Goal: Download file/media

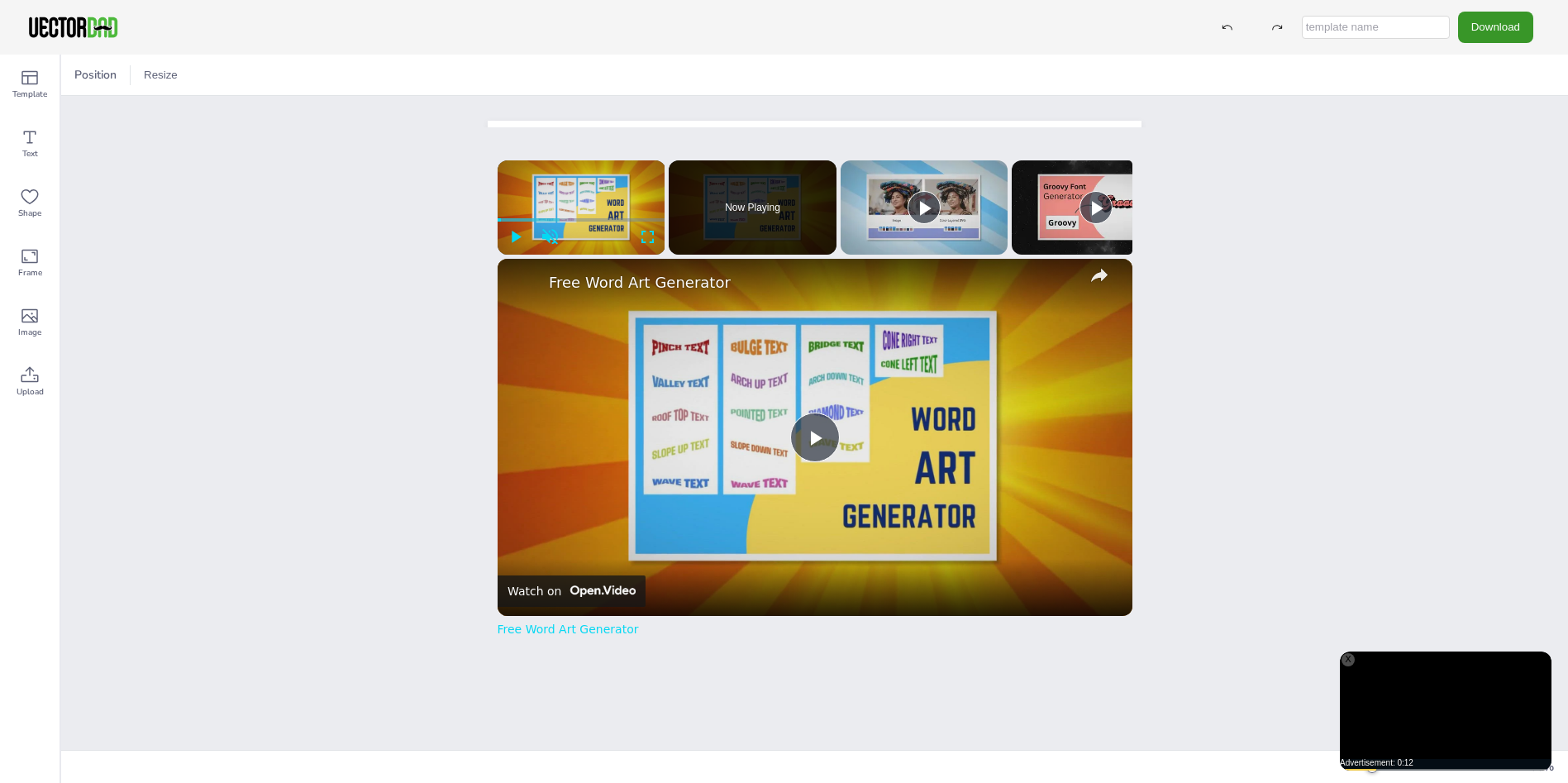
click at [1512, 29] on button "Download" at bounding box center [1496, 26] width 76 height 31
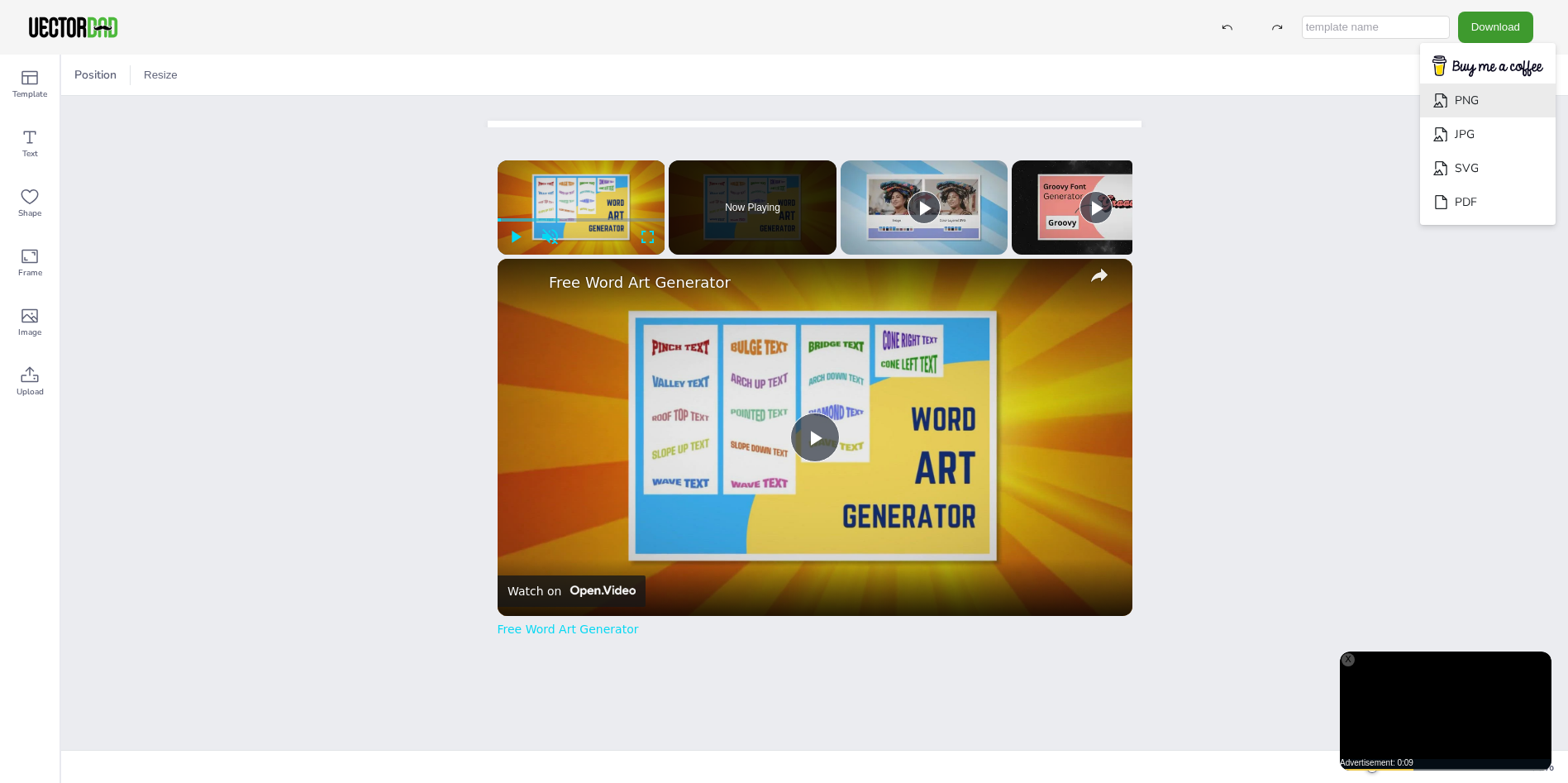
click at [1532, 95] on li "PNG" at bounding box center [1488, 100] width 135 height 34
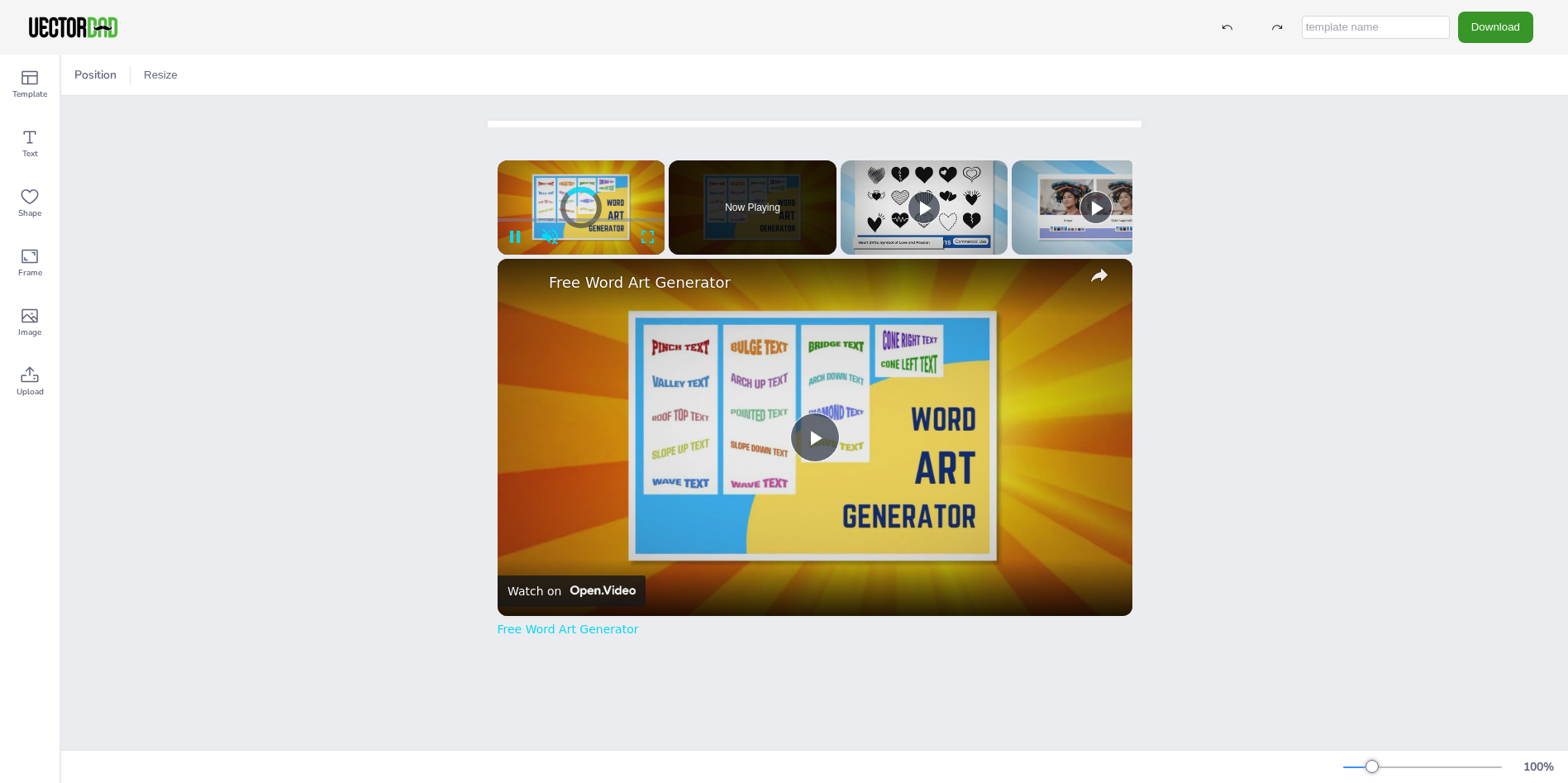
click at [1523, 19] on button "Download" at bounding box center [1496, 26] width 76 height 31
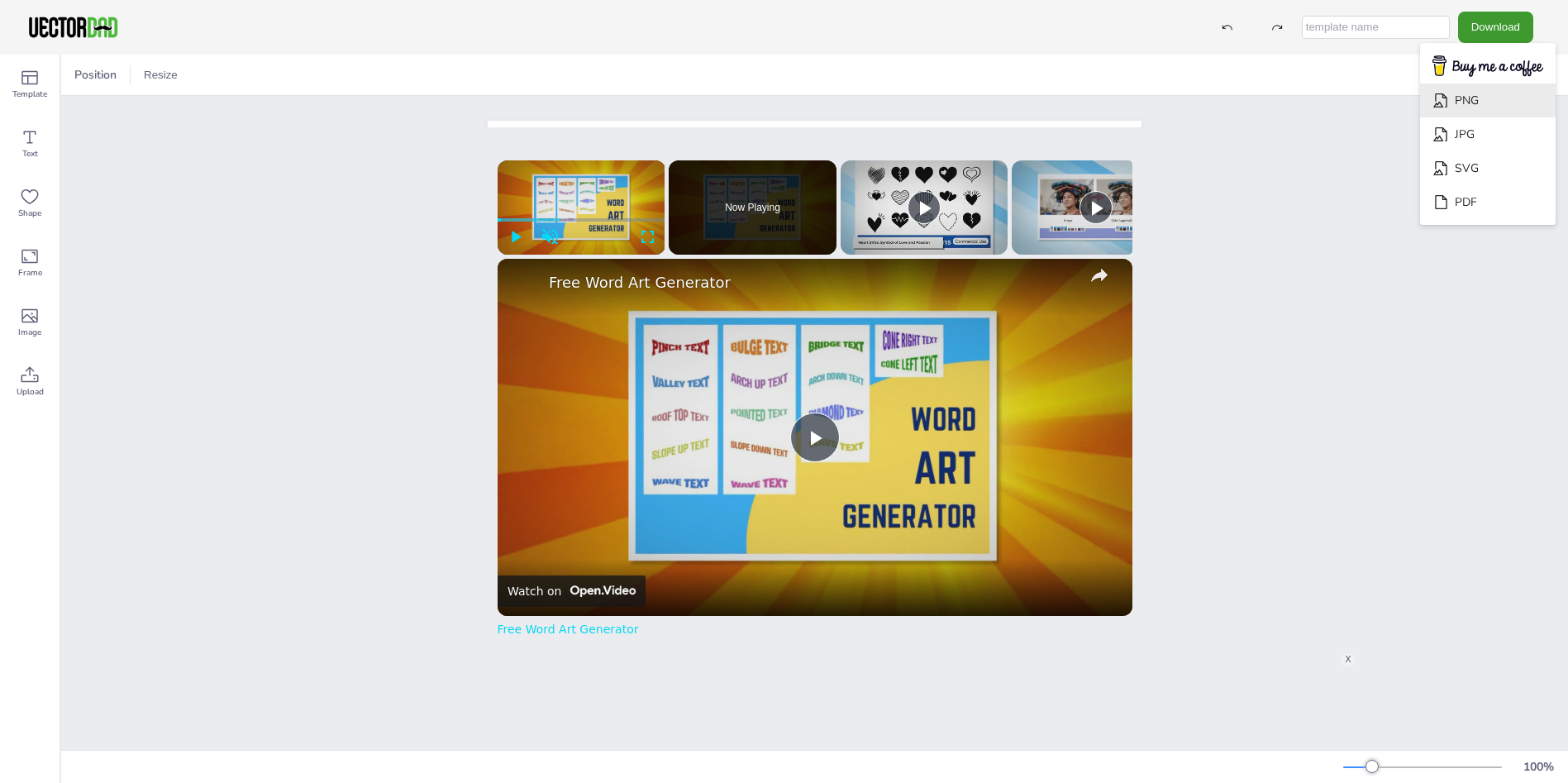
click at [1495, 106] on li "PNG" at bounding box center [1488, 100] width 135 height 34
